Goal: Complete application form

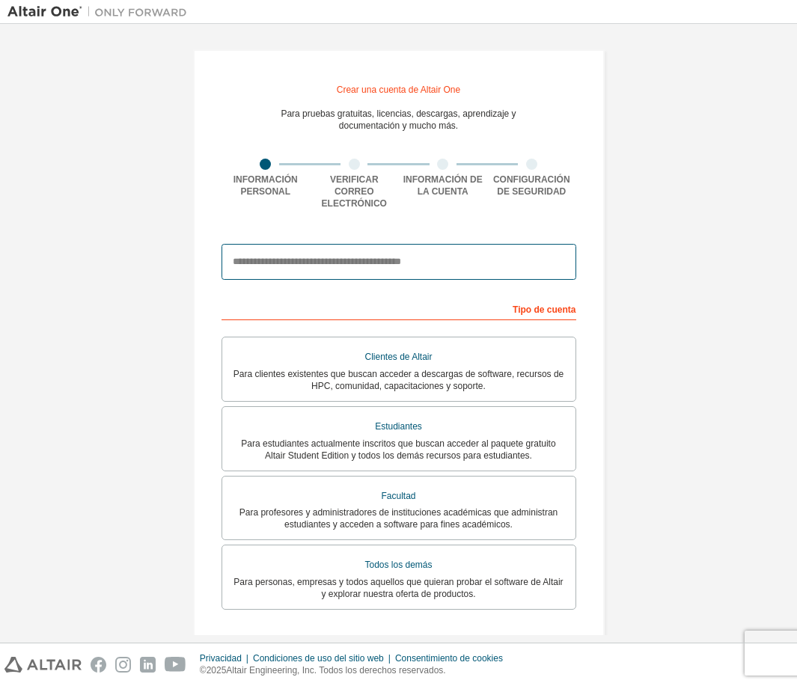
click at [401, 251] on input "email" at bounding box center [398, 262] width 355 height 36
click at [368, 250] on input "email" at bounding box center [398, 262] width 355 height 36
type input "**********"
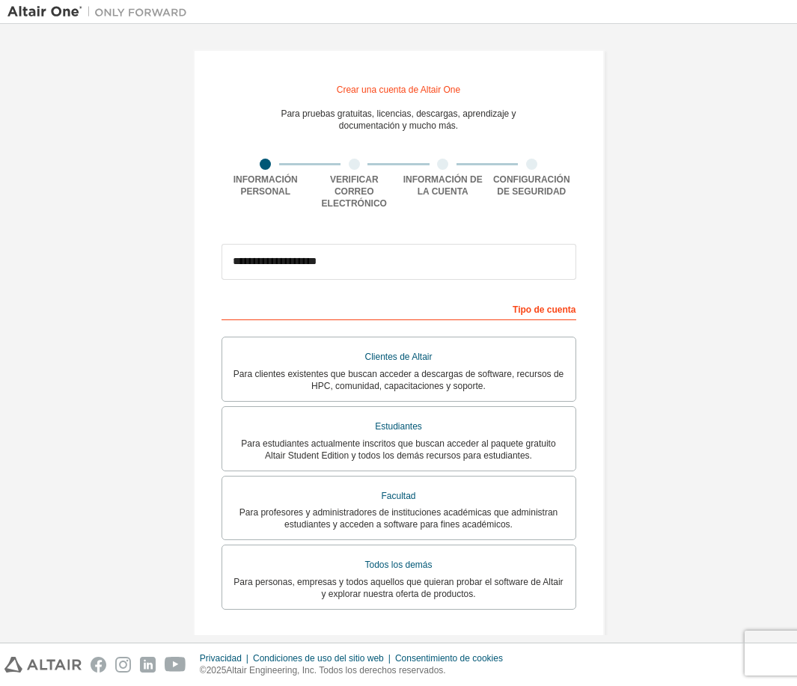
click at [533, 305] on font "Tipo de cuenta" at bounding box center [544, 310] width 63 height 10
click at [480, 297] on div "Tipo de cuenta" at bounding box center [398, 308] width 355 height 24
click at [430, 296] on div "Tipo de cuenta" at bounding box center [398, 308] width 355 height 24
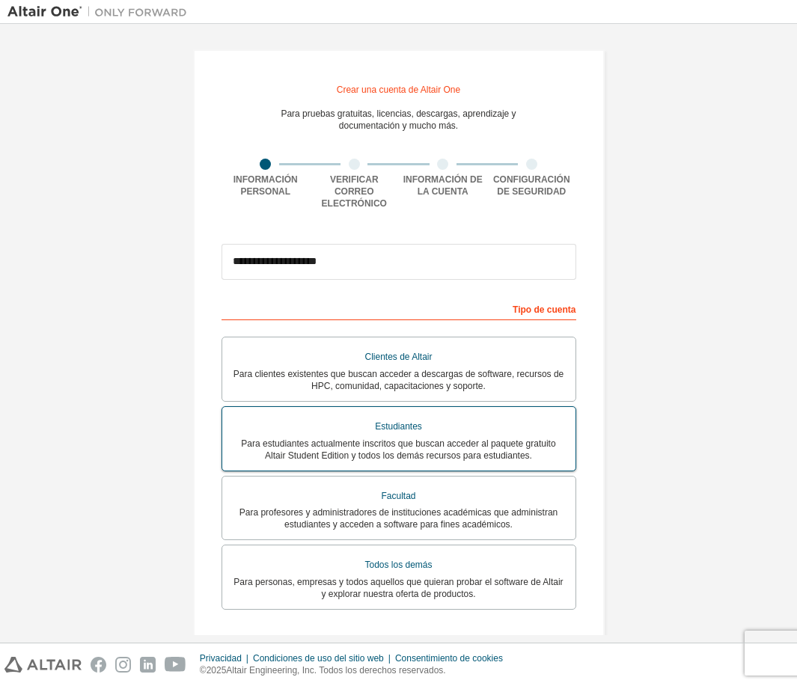
click at [468, 438] on font "Para estudiantes actualmente inscritos que buscan acceder al paquete gratuito A…" at bounding box center [398, 449] width 314 height 22
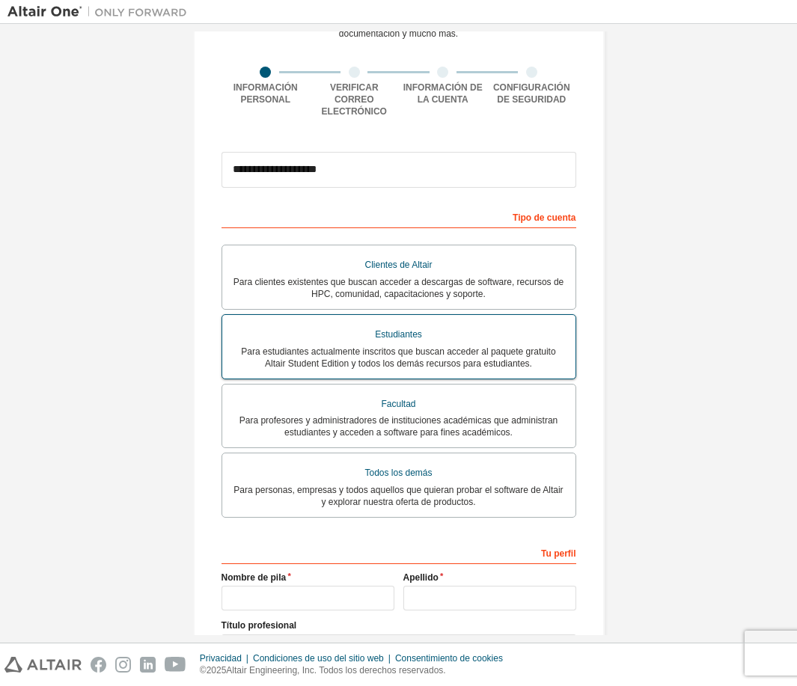
scroll to position [215, 0]
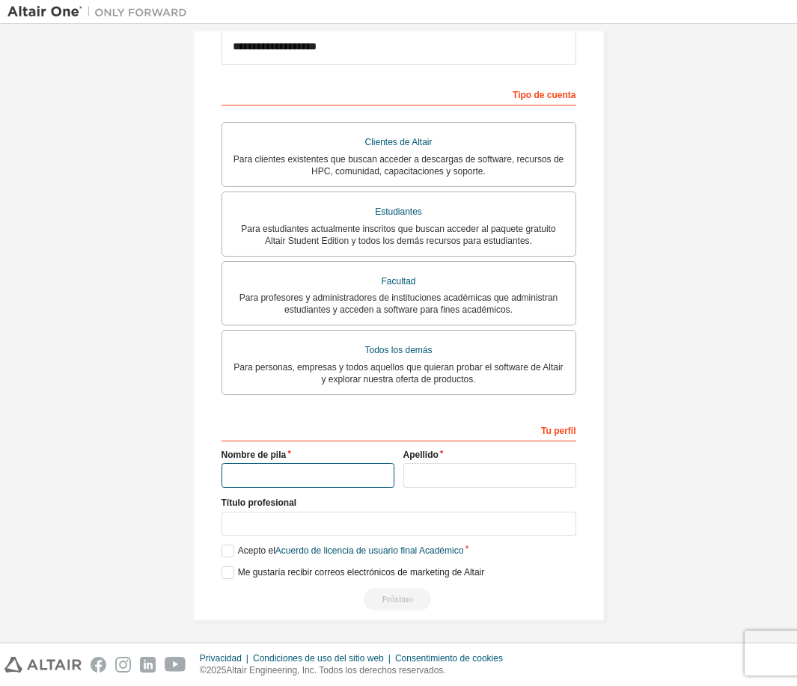
click at [367, 474] on input "text" at bounding box center [307, 475] width 173 height 25
type input "*****"
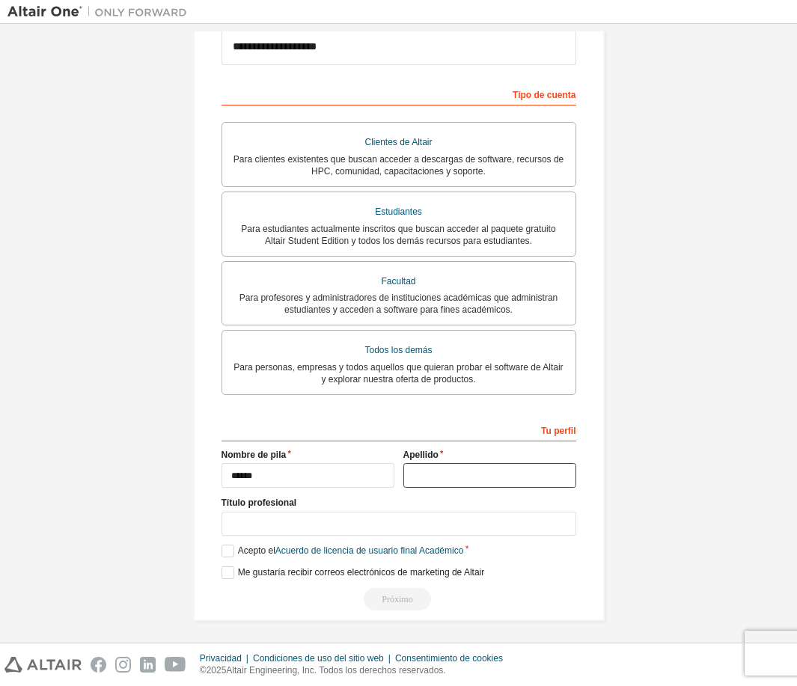
click at [454, 474] on input "text" at bounding box center [489, 475] width 173 height 25
type input "*****"
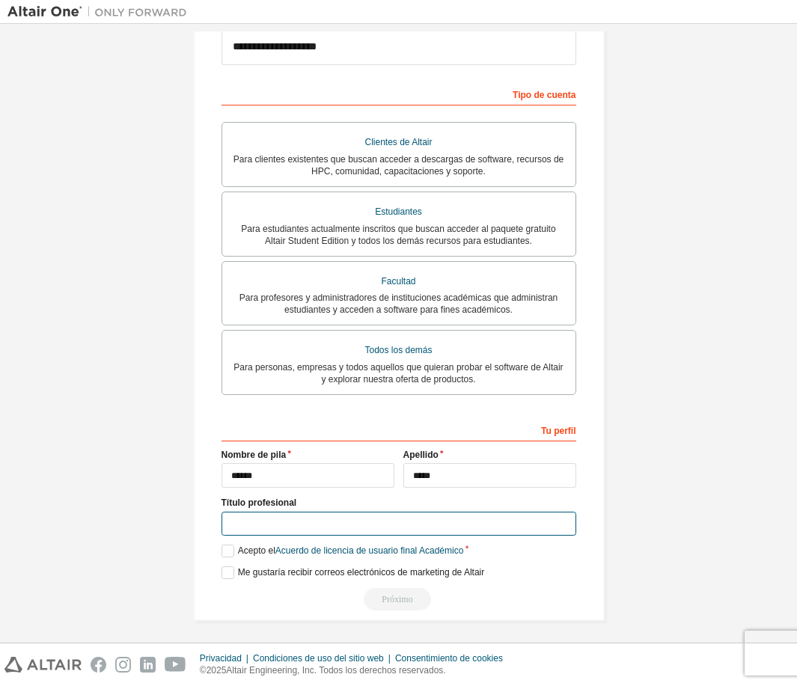
click at [361, 520] on input "text" at bounding box center [398, 524] width 355 height 25
type input "*********"
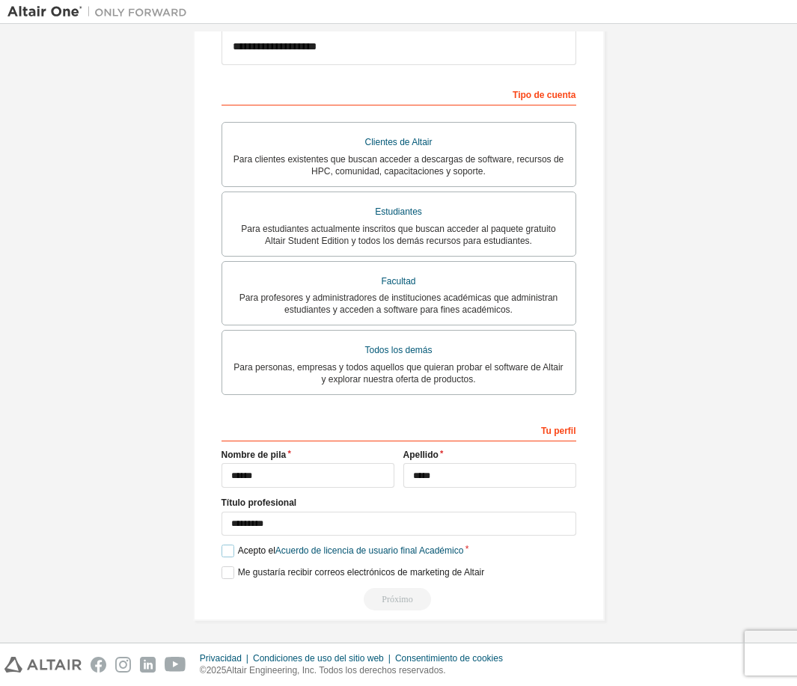
click at [223, 545] on label "Acepto el Acuerdo de licencia de usuario final Académico" at bounding box center [342, 551] width 242 height 13
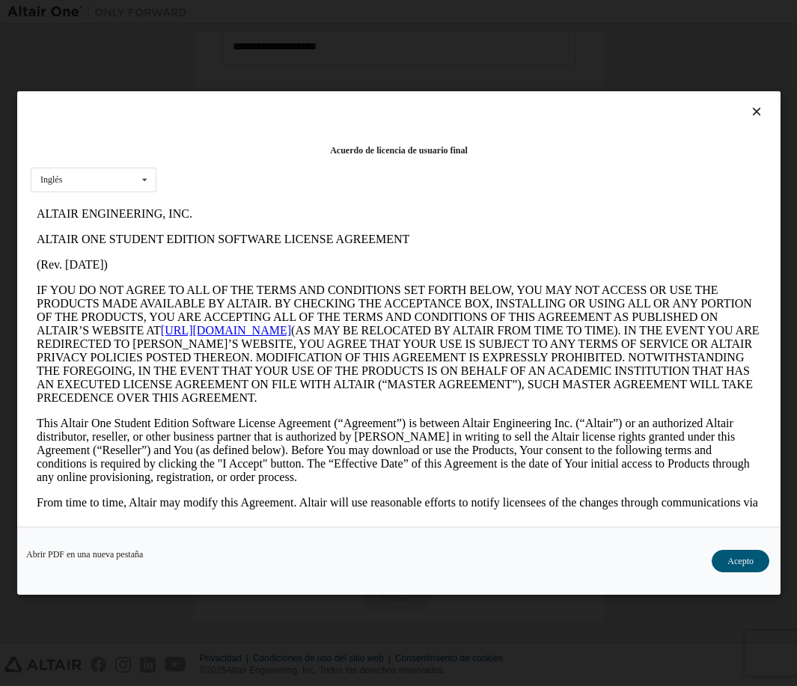
scroll to position [0, 0]
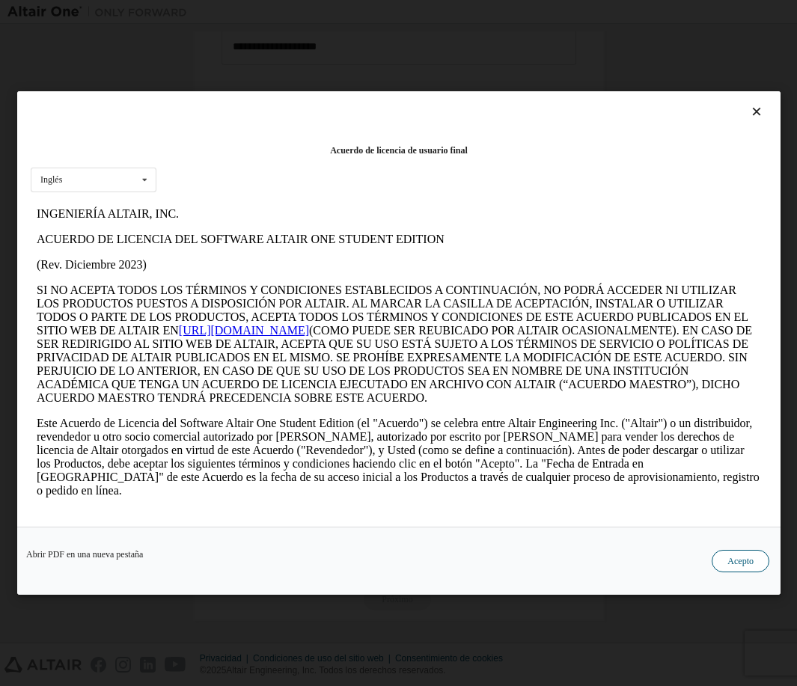
click at [738, 564] on font "Acepto" at bounding box center [740, 561] width 26 height 10
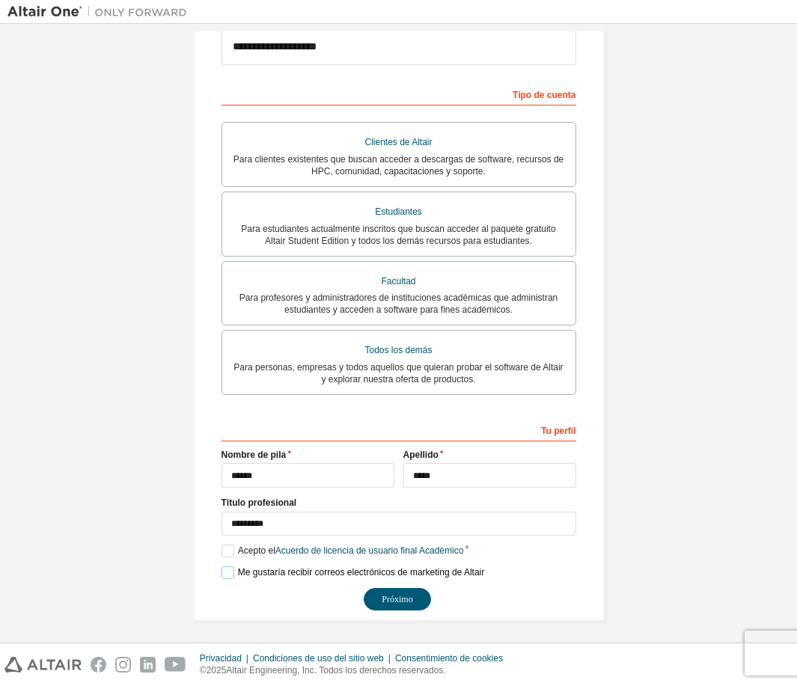
click at [222, 566] on label "Me gustaría recibir correos electrónicos de marketing de Altair" at bounding box center [352, 572] width 263 height 13
click at [394, 597] on font "Próximo" at bounding box center [397, 599] width 31 height 10
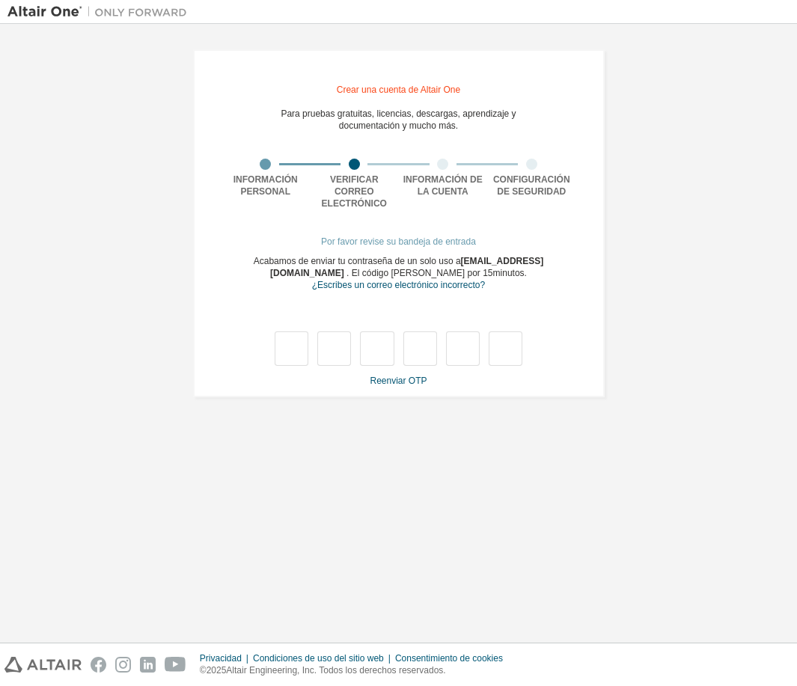
type input "*"
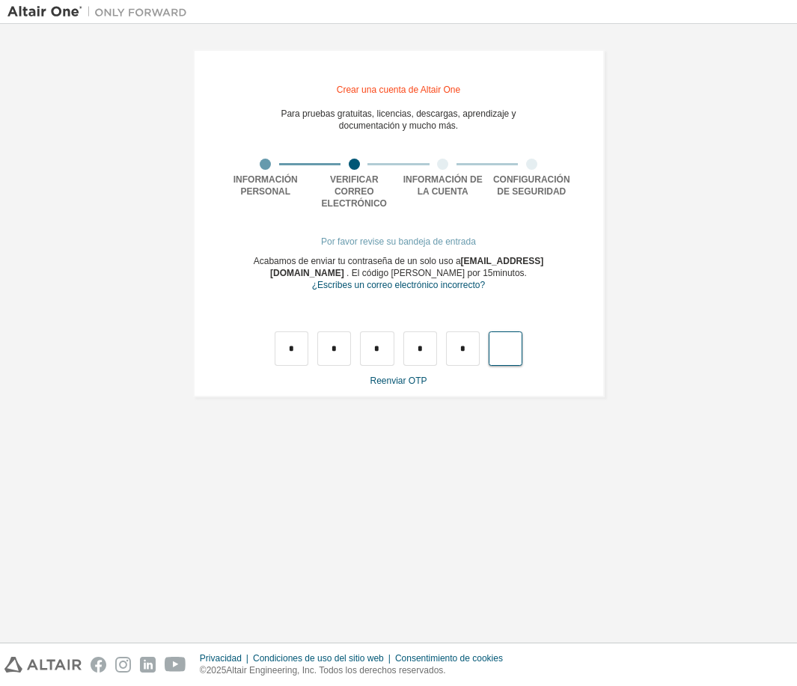
type input "*"
